Goal: Task Accomplishment & Management: Use online tool/utility

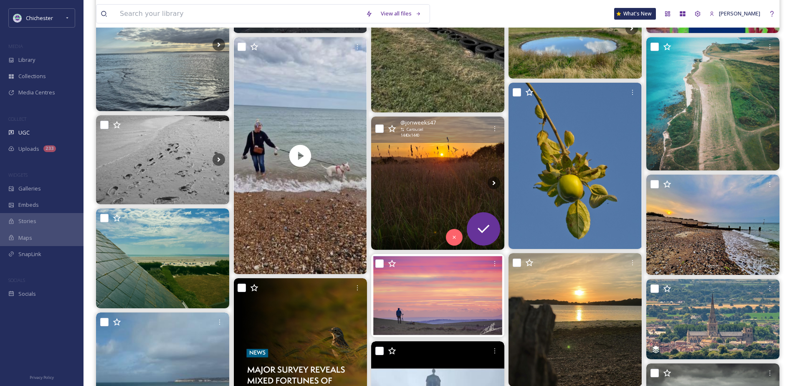
scroll to position [334, 0]
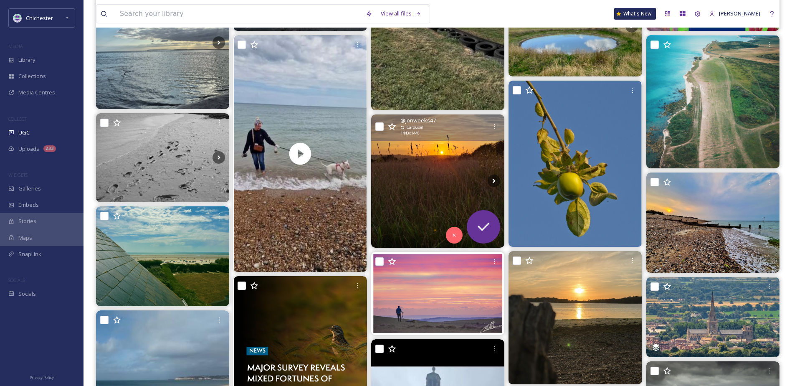
click at [408, 162] on img at bounding box center [437, 180] width 133 height 133
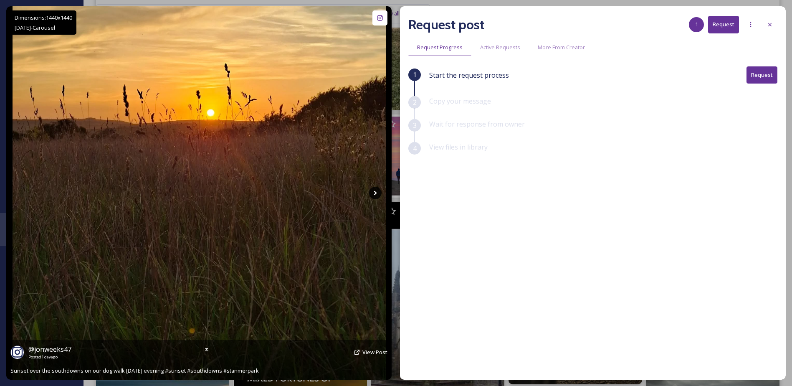
click at [374, 189] on icon at bounding box center [375, 193] width 13 height 13
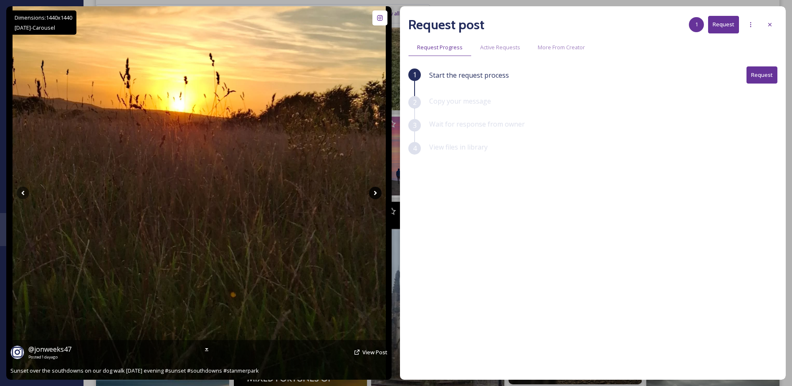
click at [374, 189] on icon at bounding box center [375, 193] width 13 height 13
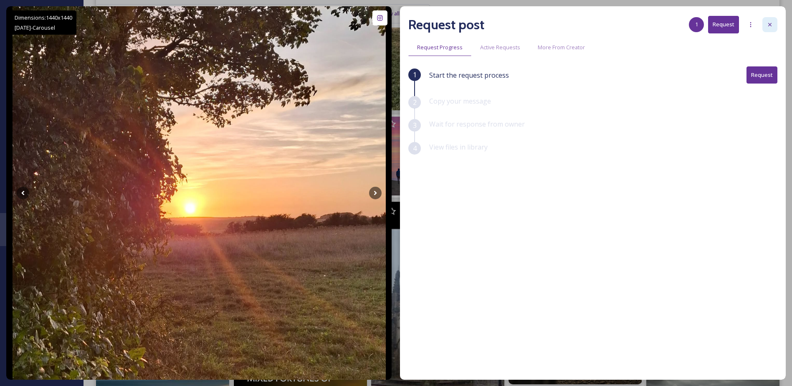
click at [772, 21] on icon at bounding box center [770, 24] width 7 height 7
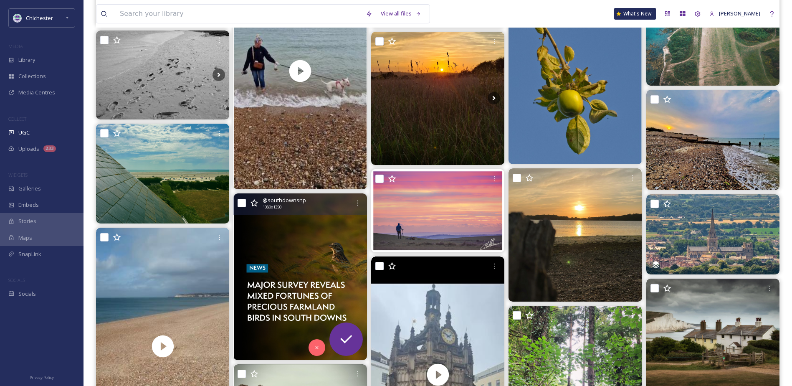
scroll to position [418, 0]
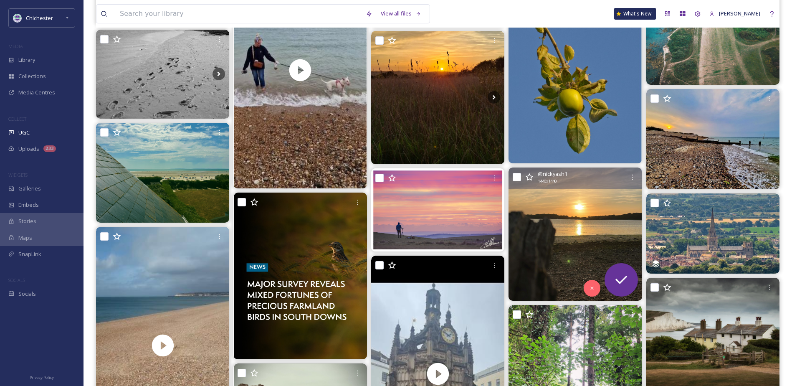
click at [571, 228] on img at bounding box center [575, 233] width 133 height 133
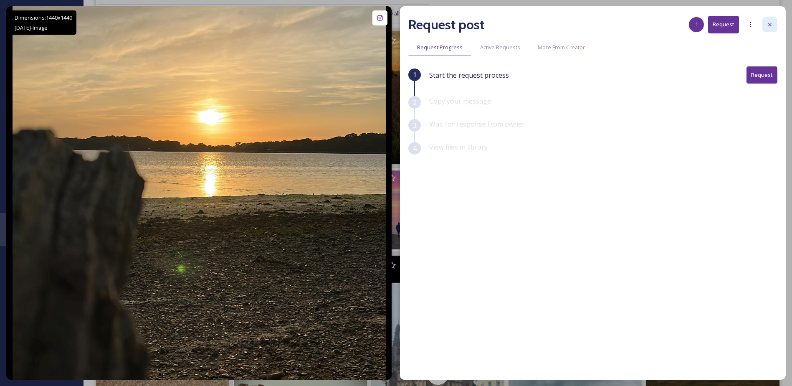
click at [766, 18] on div at bounding box center [770, 24] width 15 height 15
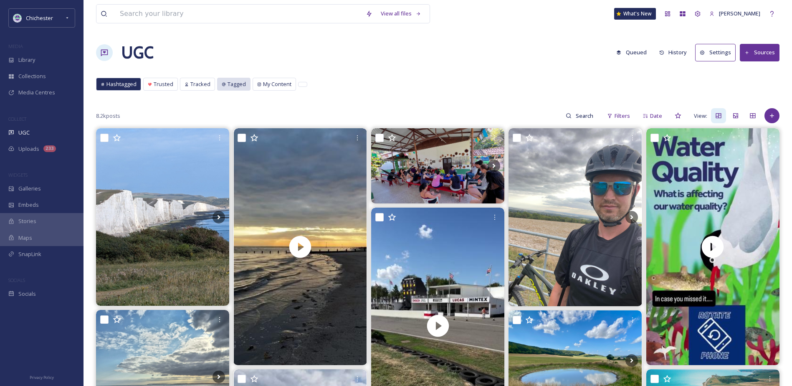
click at [243, 82] on span "Tagged" at bounding box center [237, 84] width 18 height 8
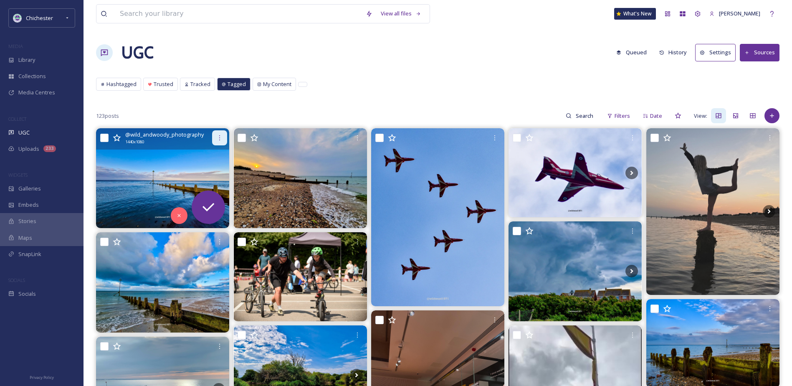
click at [217, 137] on icon at bounding box center [219, 137] width 7 height 7
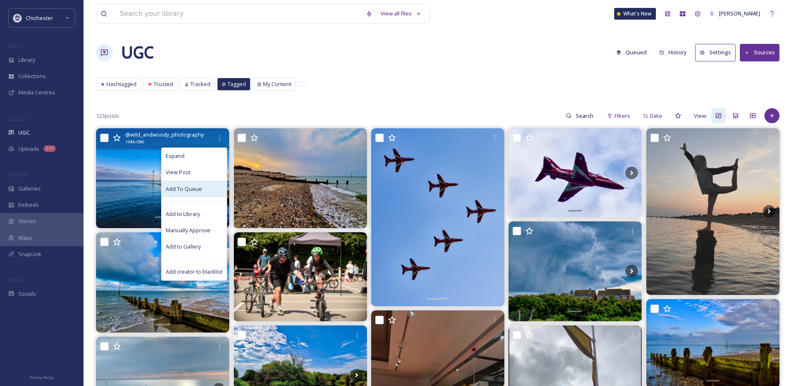
click at [207, 187] on div "Add To Queue" at bounding box center [194, 189] width 65 height 16
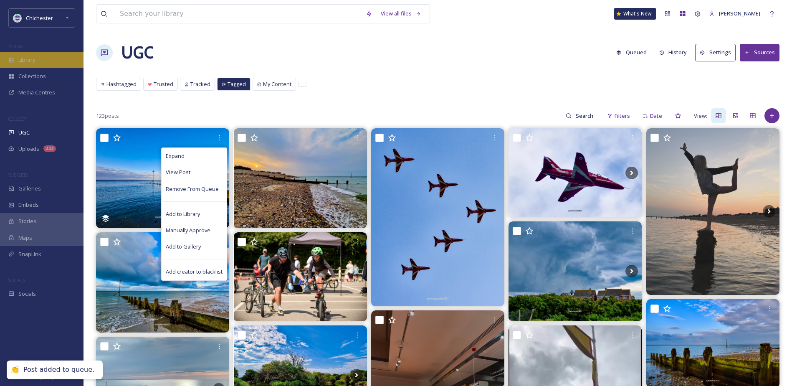
click at [69, 59] on div "Library" at bounding box center [42, 60] width 84 height 16
